Goal: Register for event/course

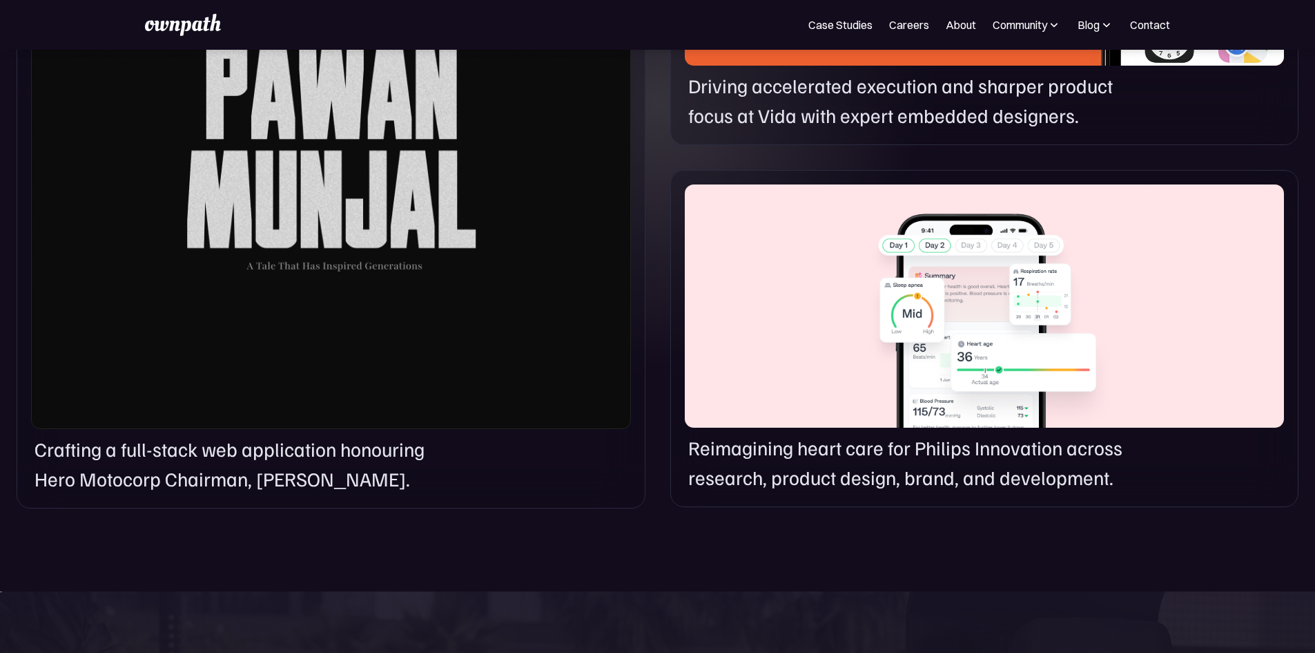
scroll to position [967, 0]
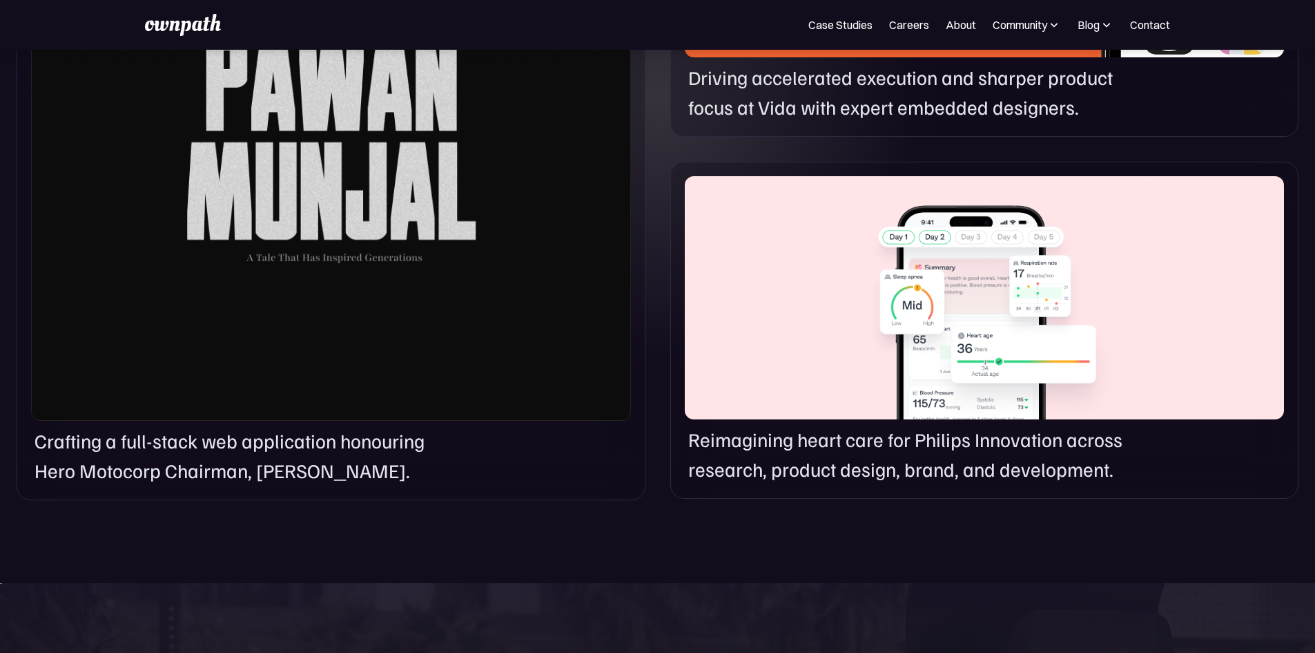
click at [889, 26] on link "Careers" at bounding box center [909, 25] width 40 height 17
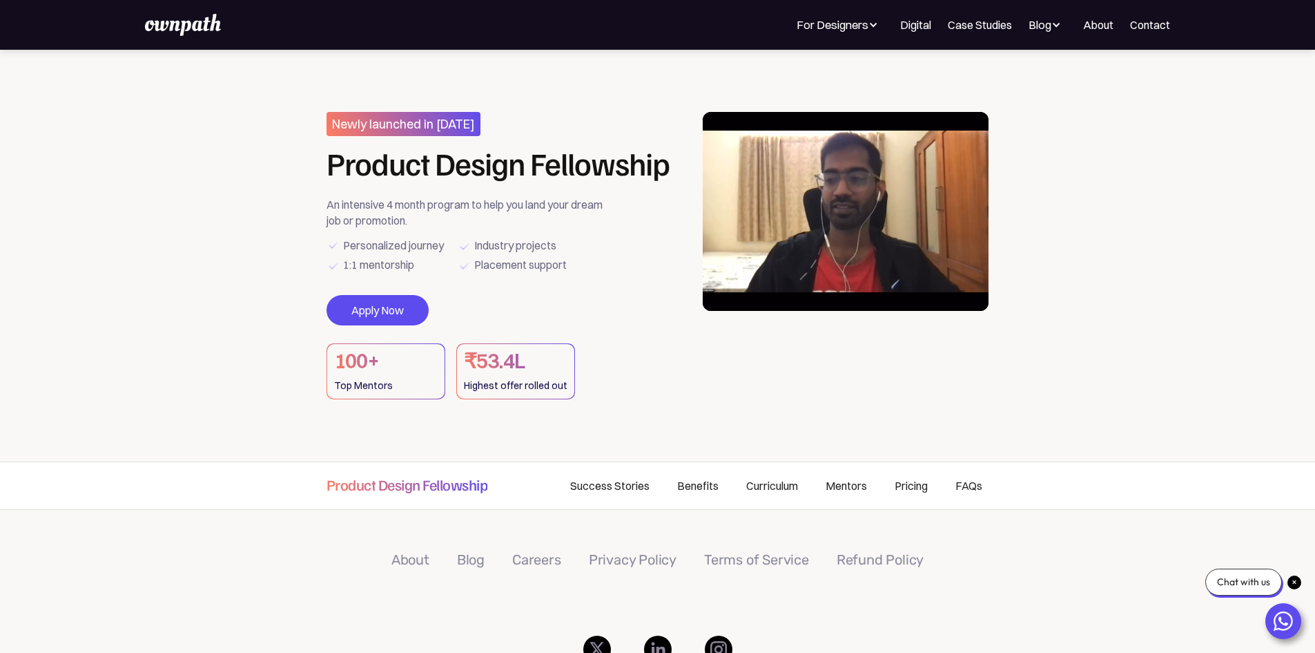
click at [797, 21] on div "For Designers" at bounding box center [833, 25] width 72 height 17
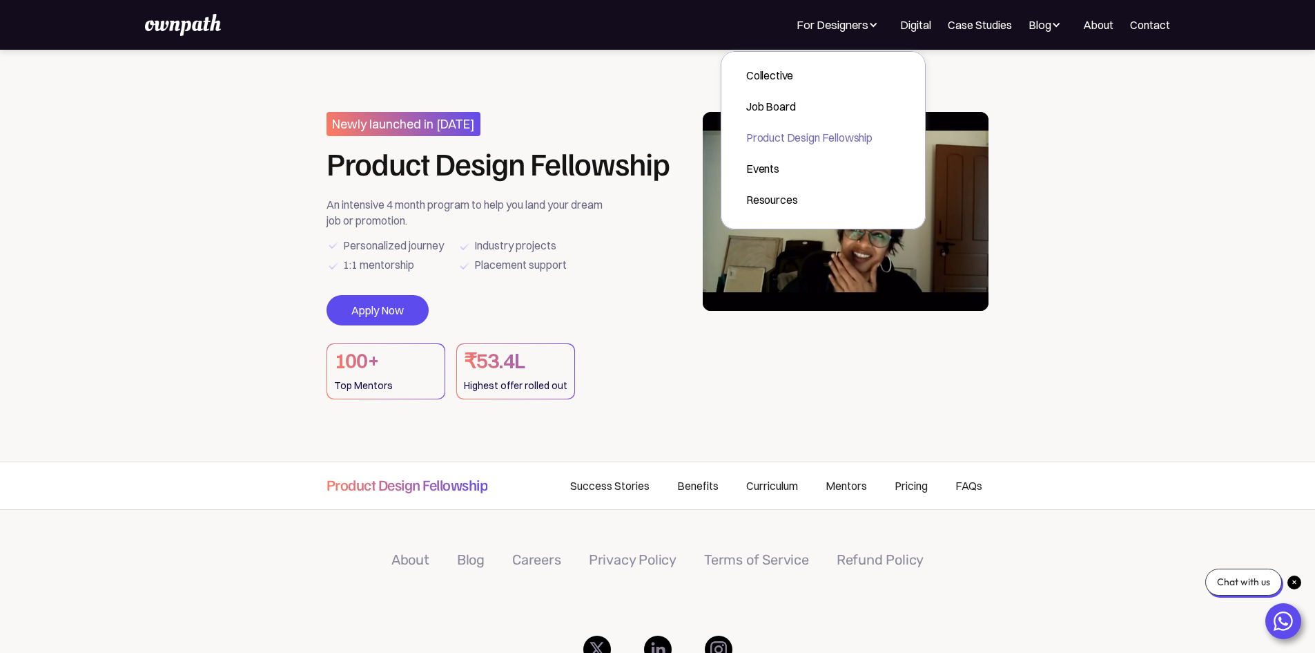
click at [746, 135] on div "Product Design Fellowship" at bounding box center [809, 137] width 126 height 17
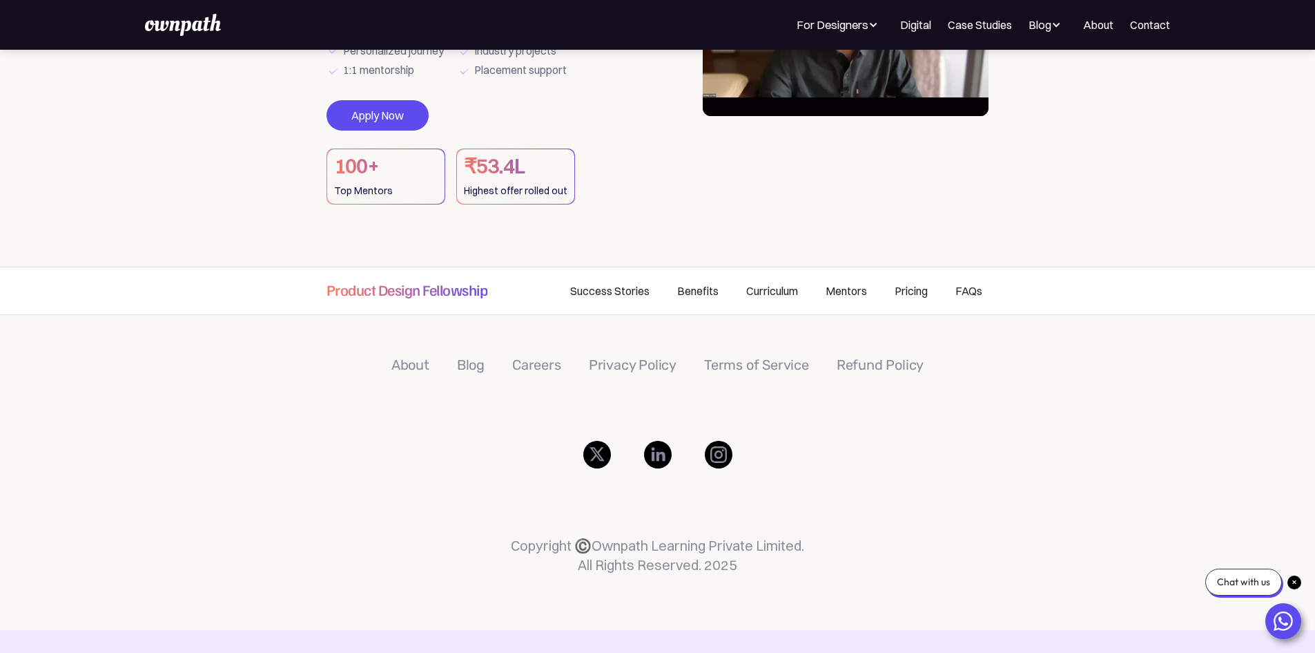
scroll to position [207, 0]
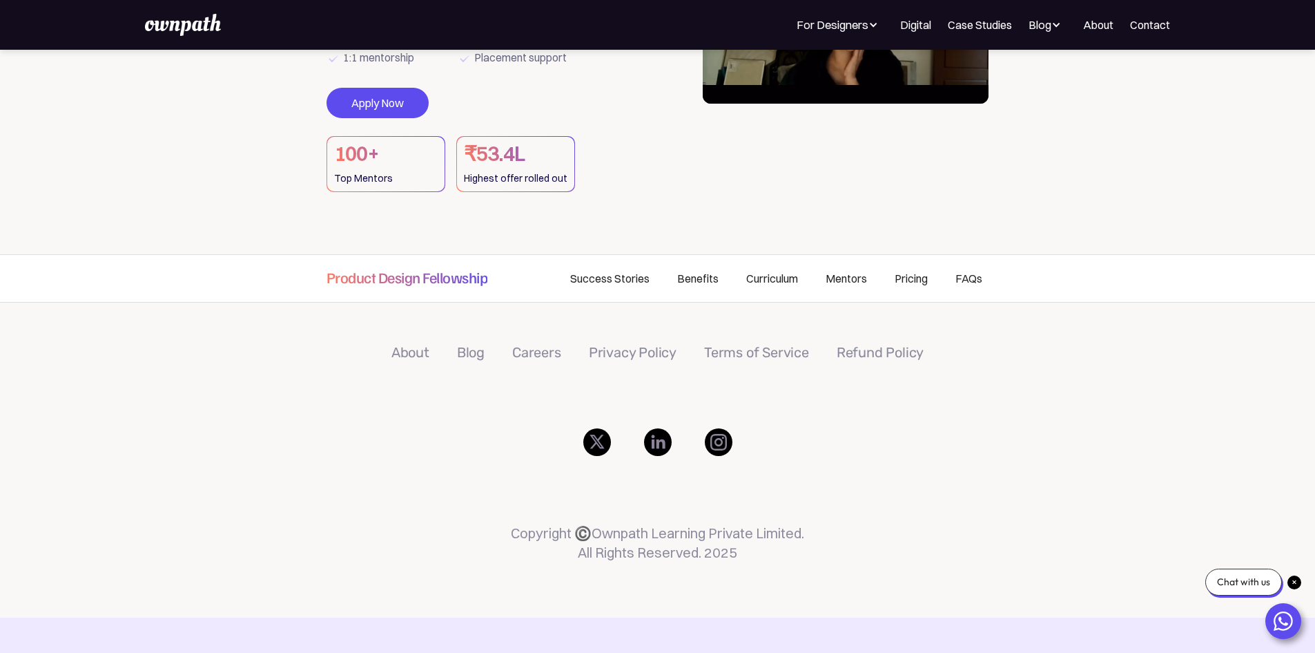
click at [929, 297] on link "Pricing" at bounding box center [911, 278] width 61 height 47
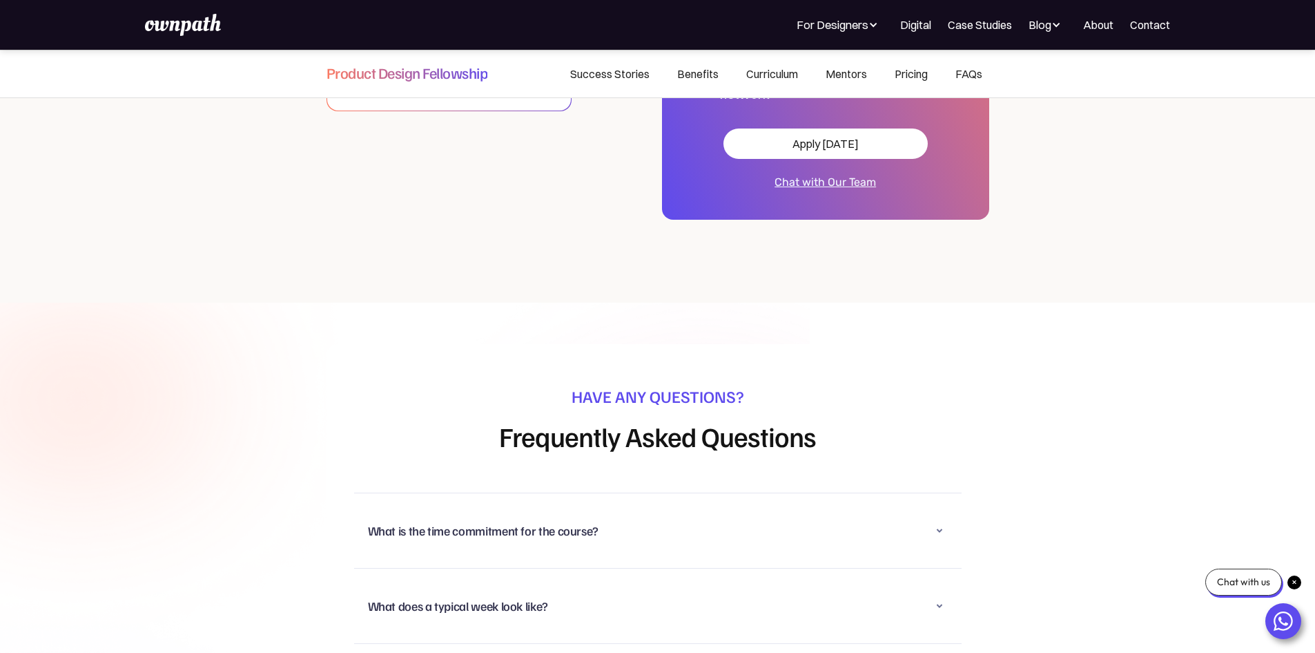
scroll to position [8567, 0]
